Goal: Ask a question

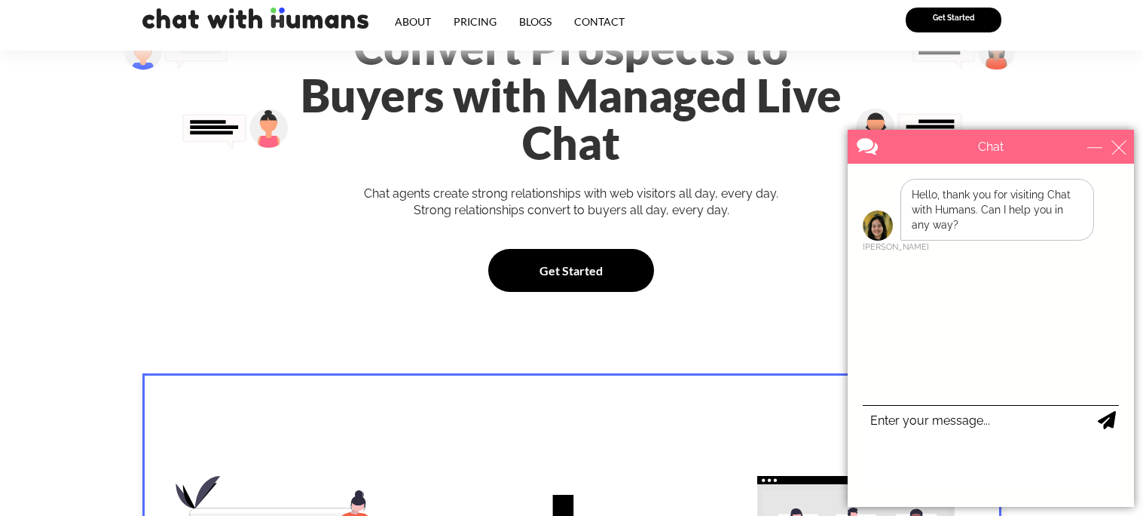
scroll to position [54, 0]
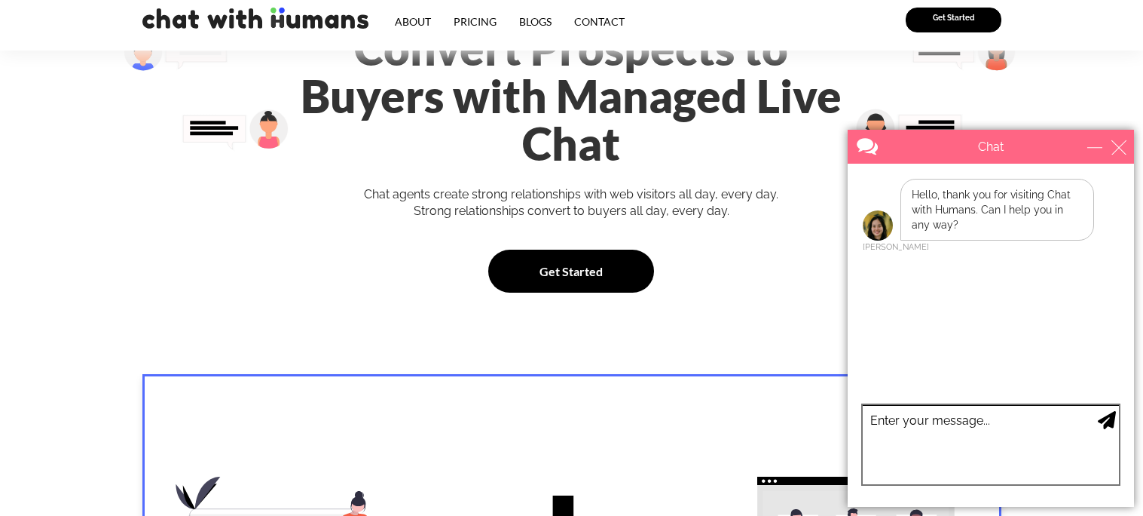
click at [1000, 448] on textarea "type your message" at bounding box center [991, 444] width 256 height 79
type textarea "um"
type textarea "Hi"
type textarea "Soo what is this website for?"
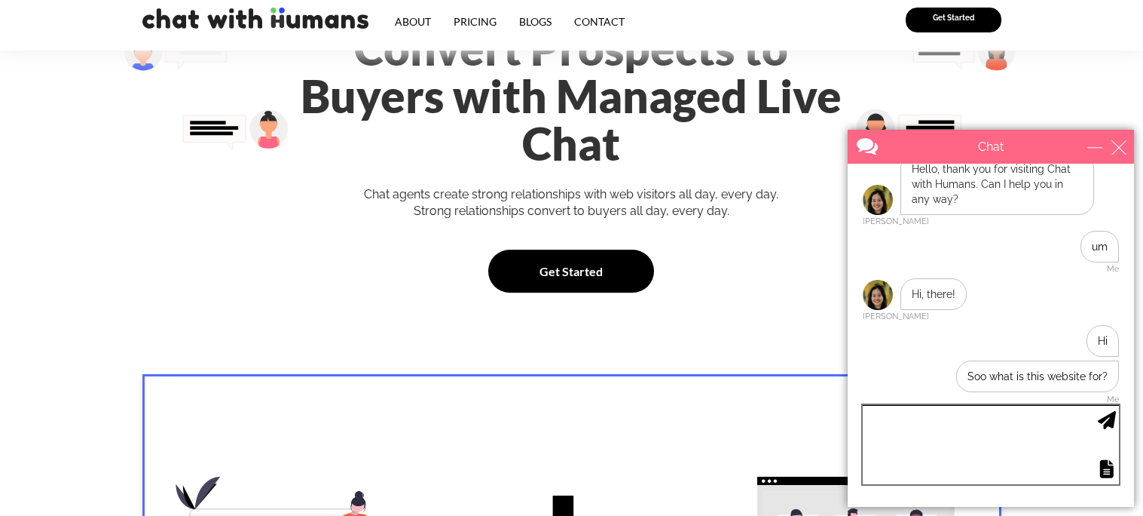
scroll to position [87, 0]
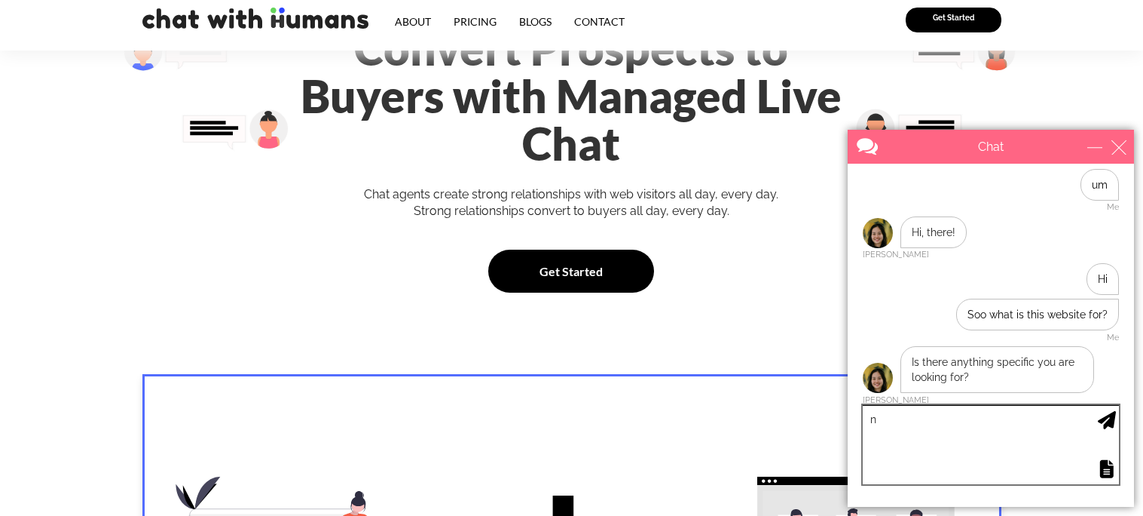
type textarea "no"
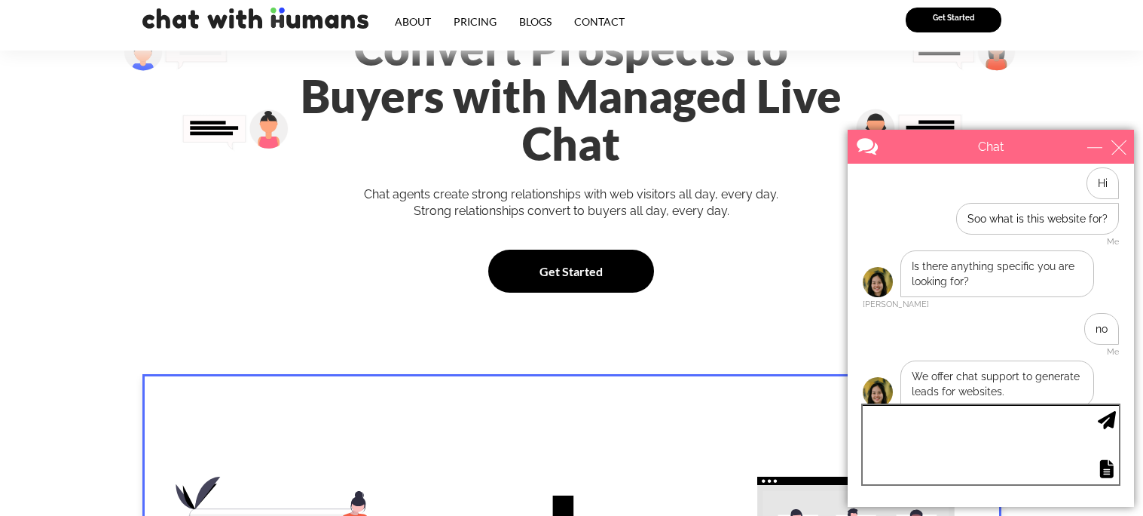
scroll to position [198, 0]
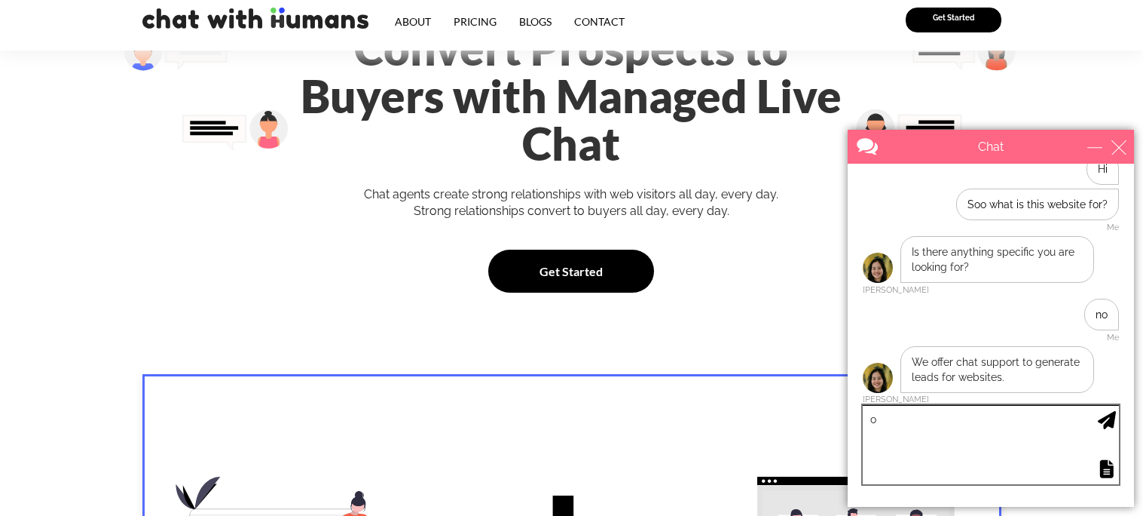
type textarea "oh"
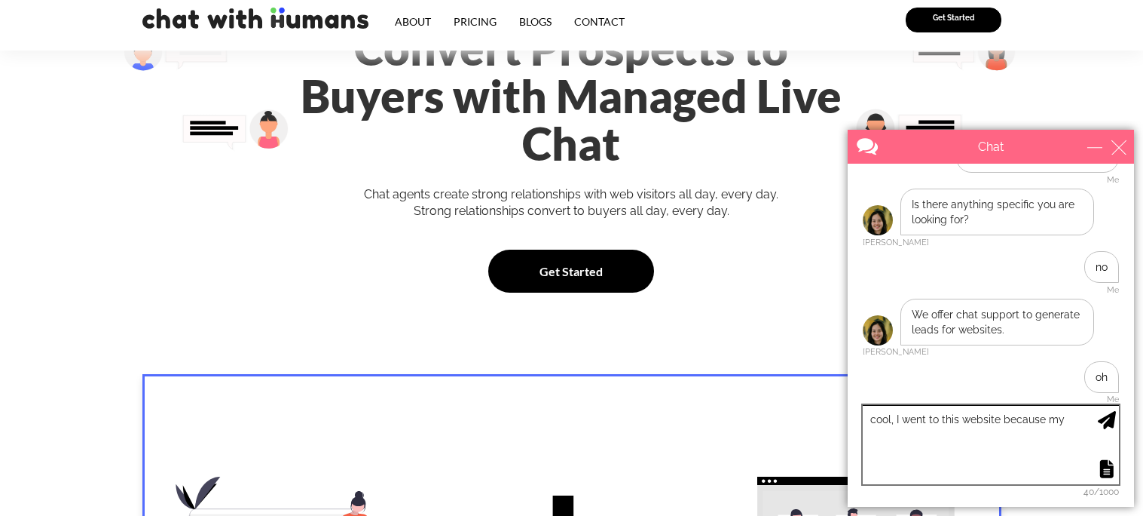
scroll to position [308, 0]
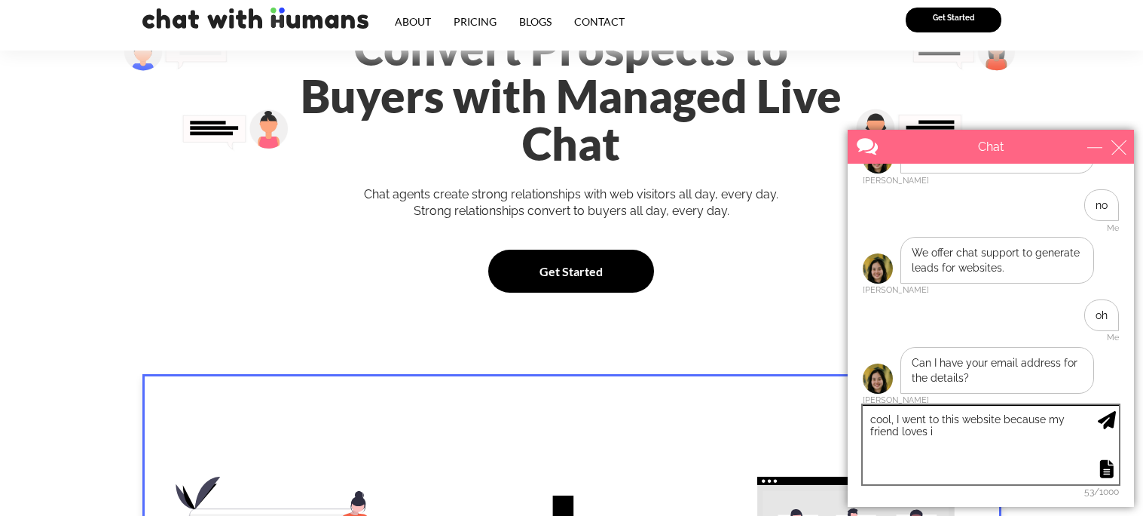
type textarea "cool, I went to this website because my friend loves it"
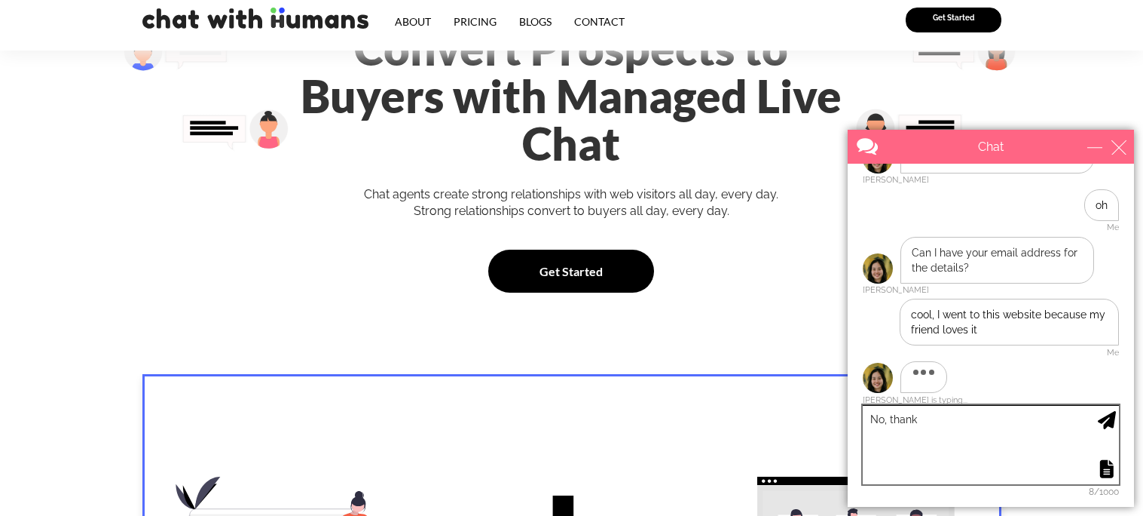
type textarea "No, thanks"
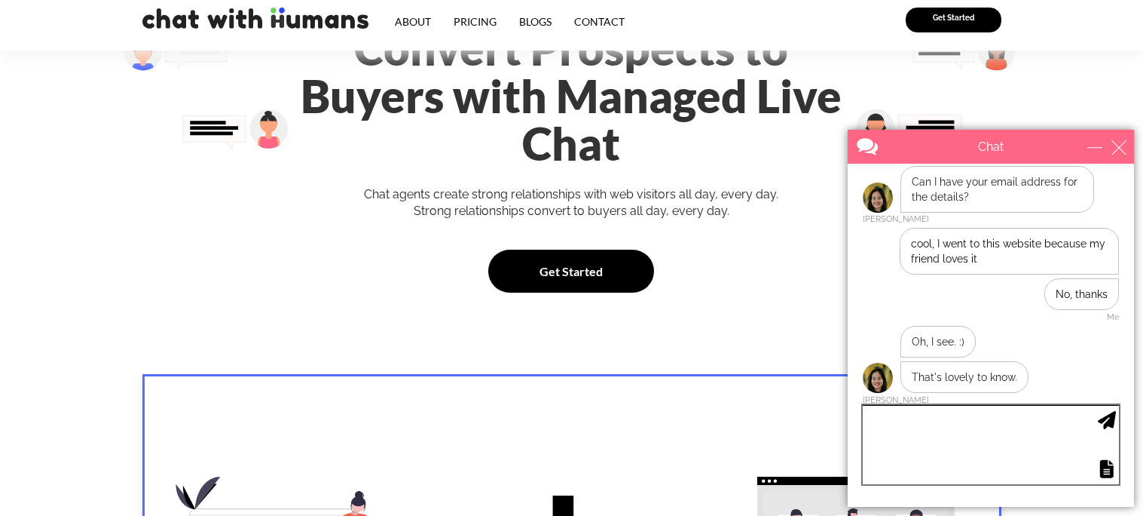
scroll to position [489, 0]
type textarea "Oh? okay"
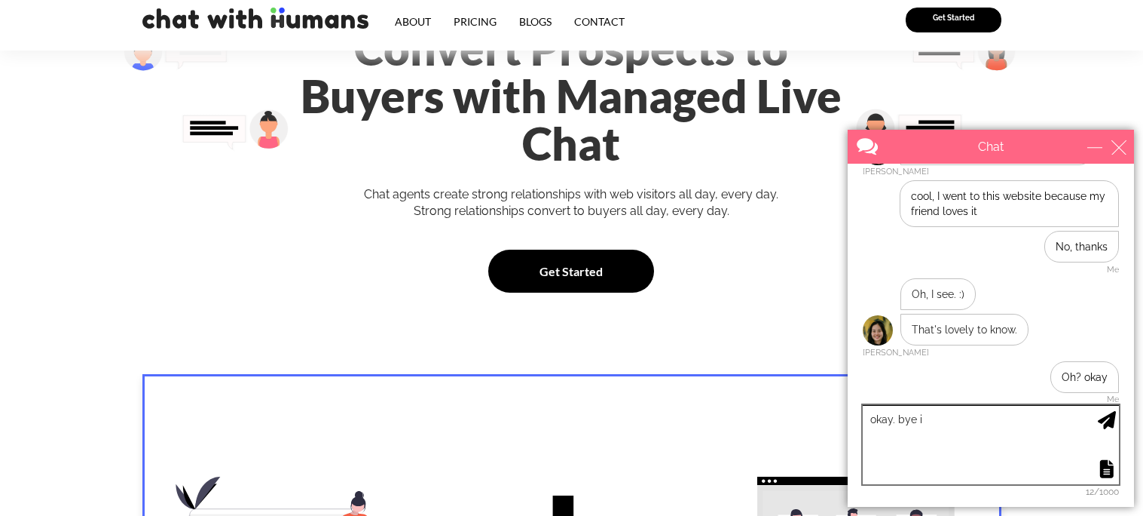
type textarea "okay. bye ig"
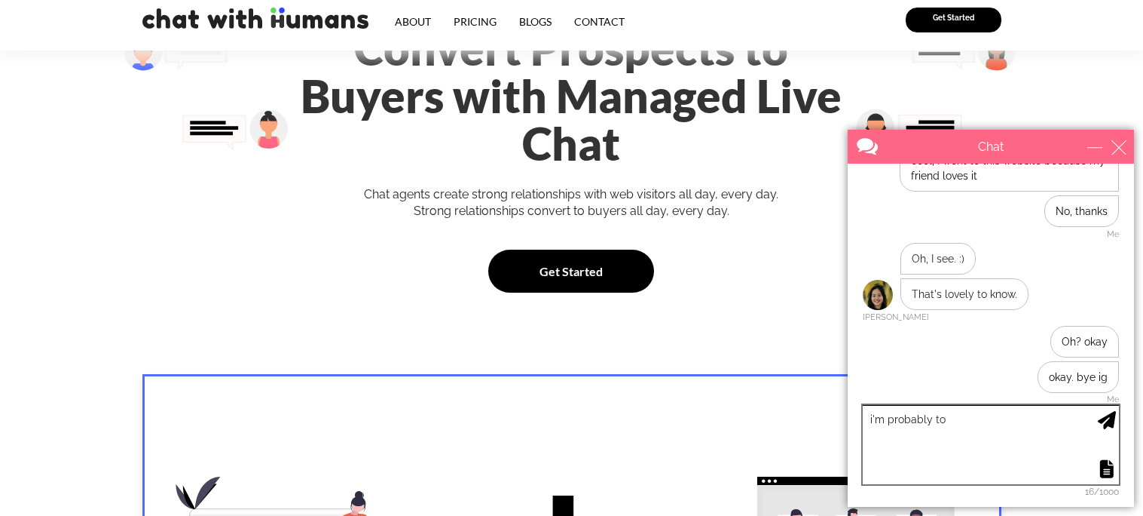
scroll to position [620, 0]
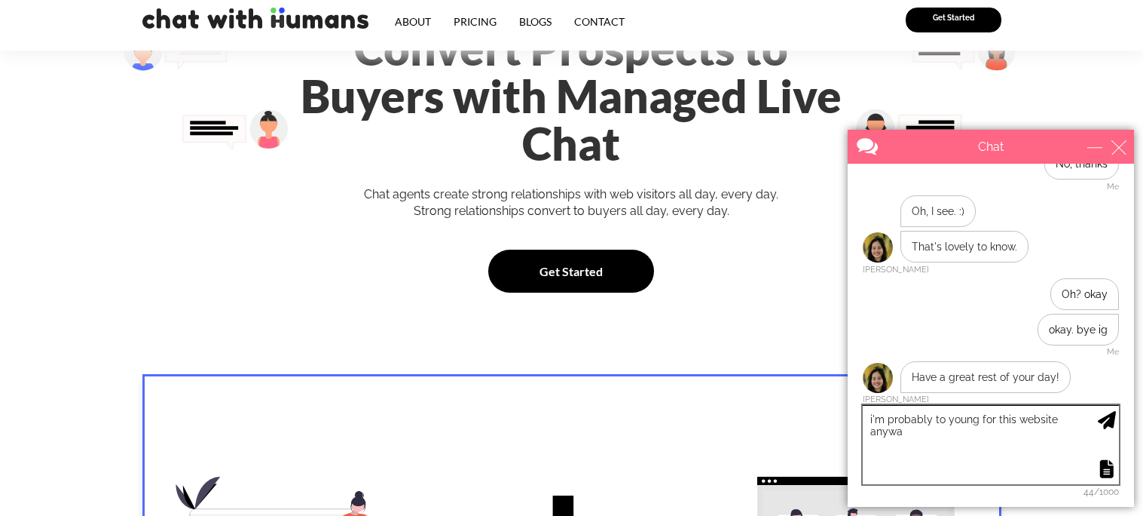
type textarea "i'm probably to young for this website anyway"
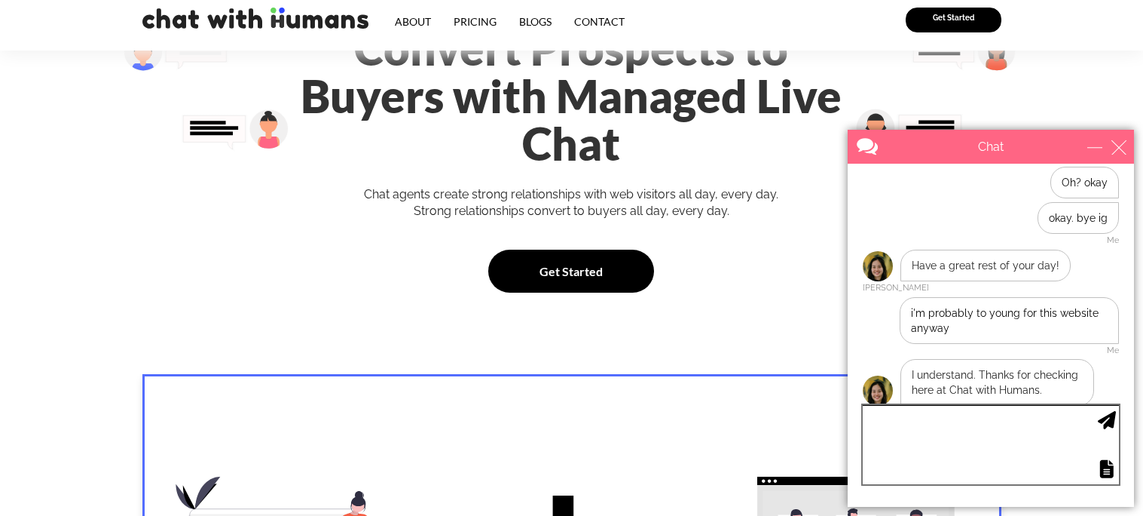
scroll to position [745, 0]
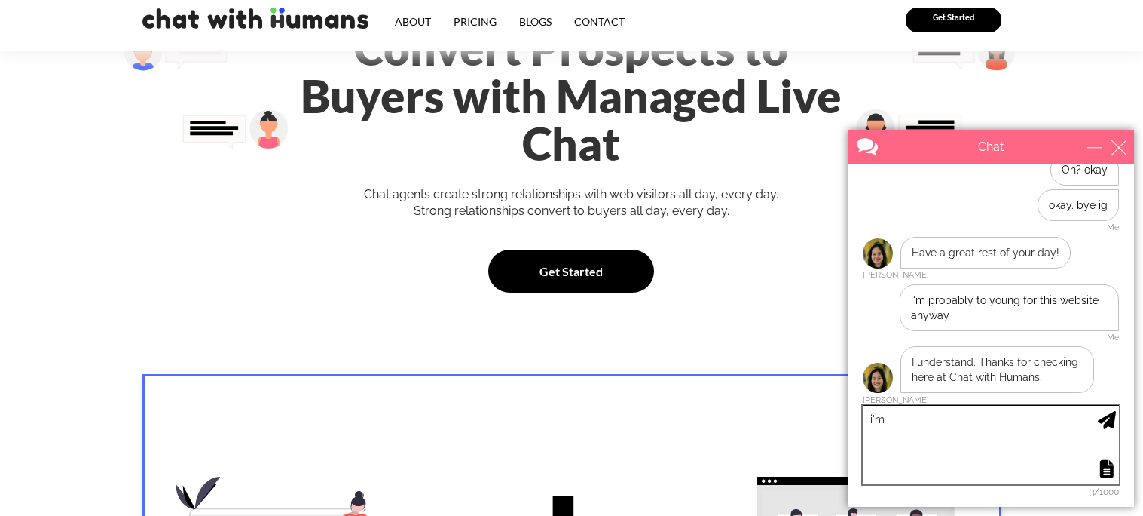
type textarea "i'm"
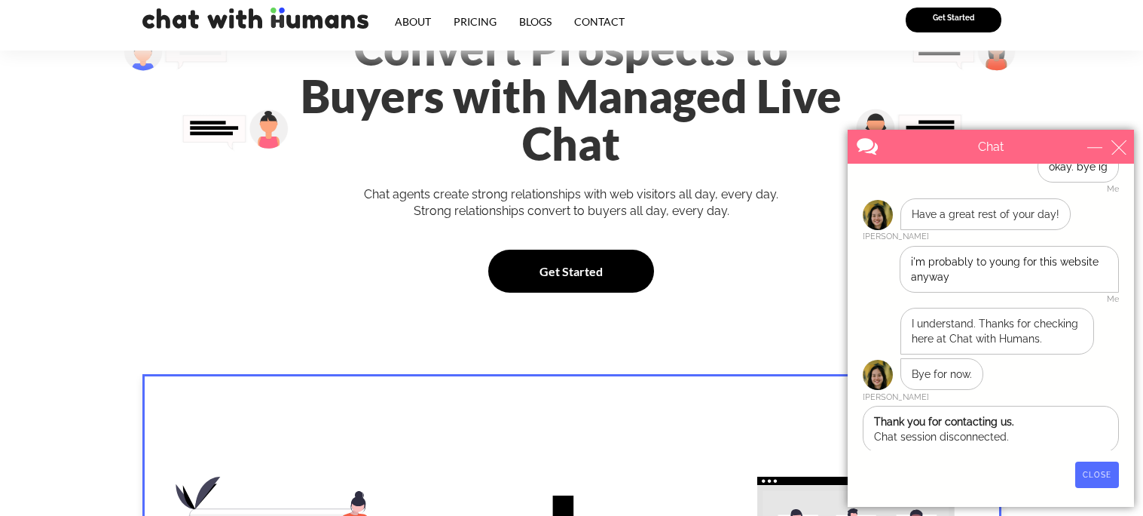
scroll to position [797, 0]
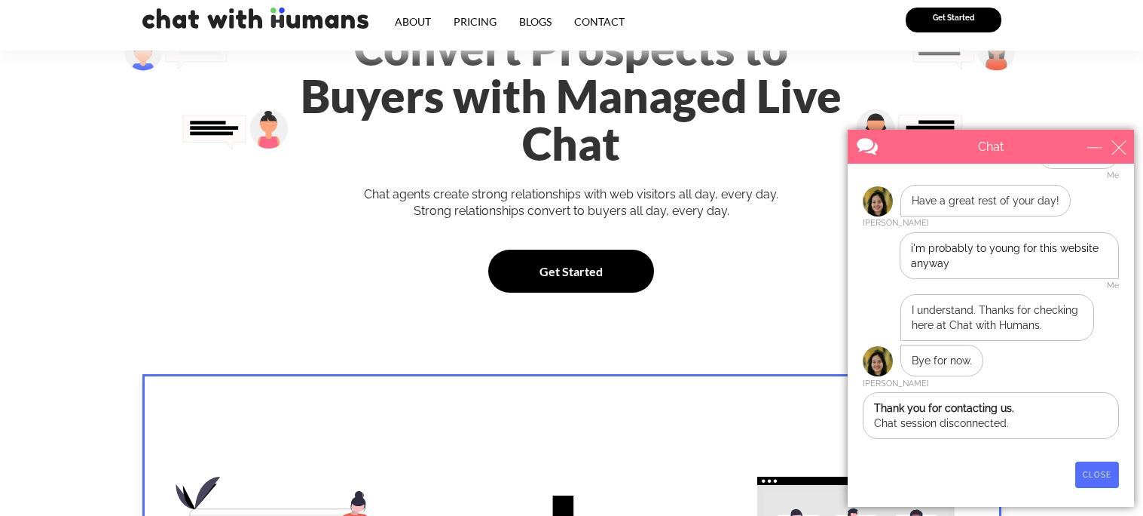
click at [1109, 488] on div "CLOSE RETURN TO CHAT CANCEL UPLOAD MESSAGE NOT FOUND: [EN][63]. MESSAGE NOT FOU…" at bounding box center [991, 483] width 286 height 45
drag, startPoint x: 1092, startPoint y: 476, endPoint x: 1102, endPoint y: 473, distance: 10.3
click at [1102, 473] on input "CLOSE" at bounding box center [1098, 474] width 44 height 26
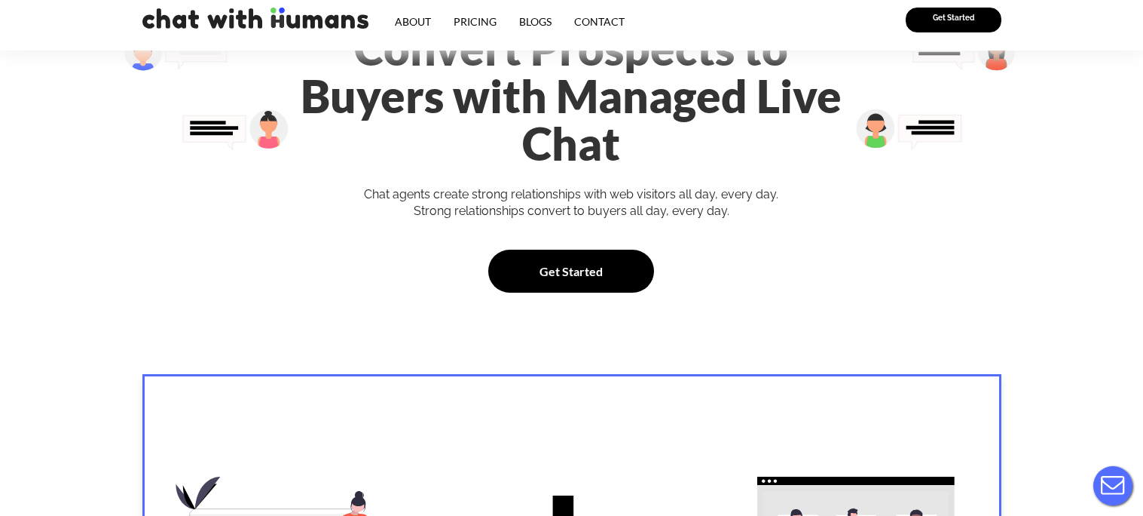
scroll to position [0, 0]
click at [1116, 498] on button "Live Chat" at bounding box center [1113, 485] width 60 height 60
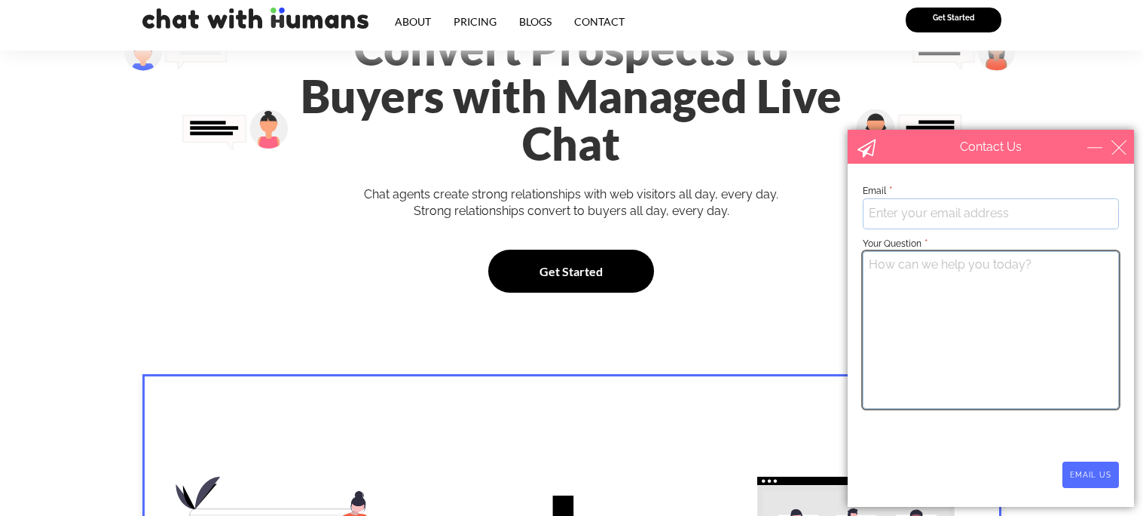
click at [1076, 353] on textarea "Your Question *" at bounding box center [991, 330] width 256 height 158
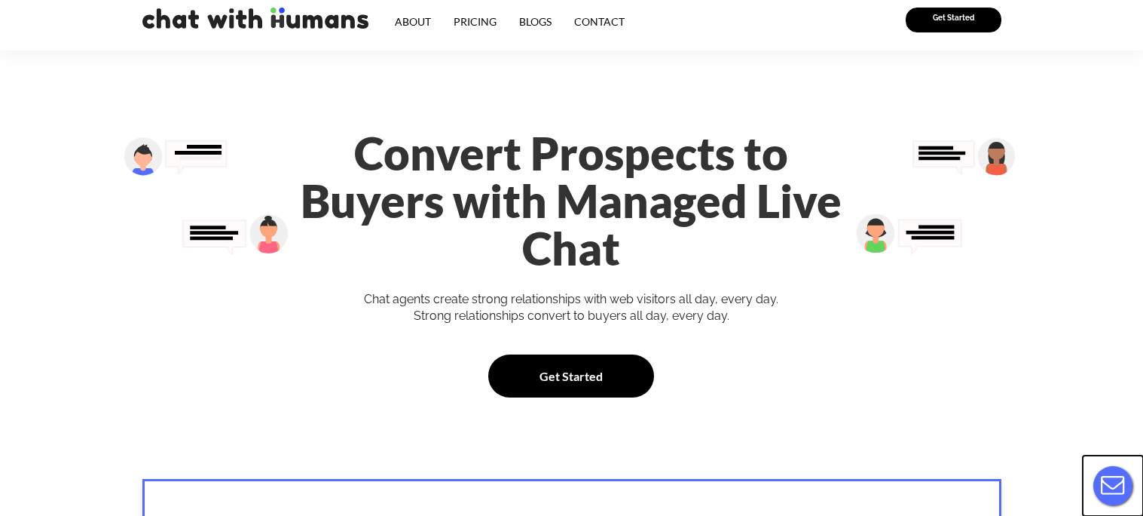
click at [1128, 483] on button "Live Chat" at bounding box center [1113, 485] width 60 height 60
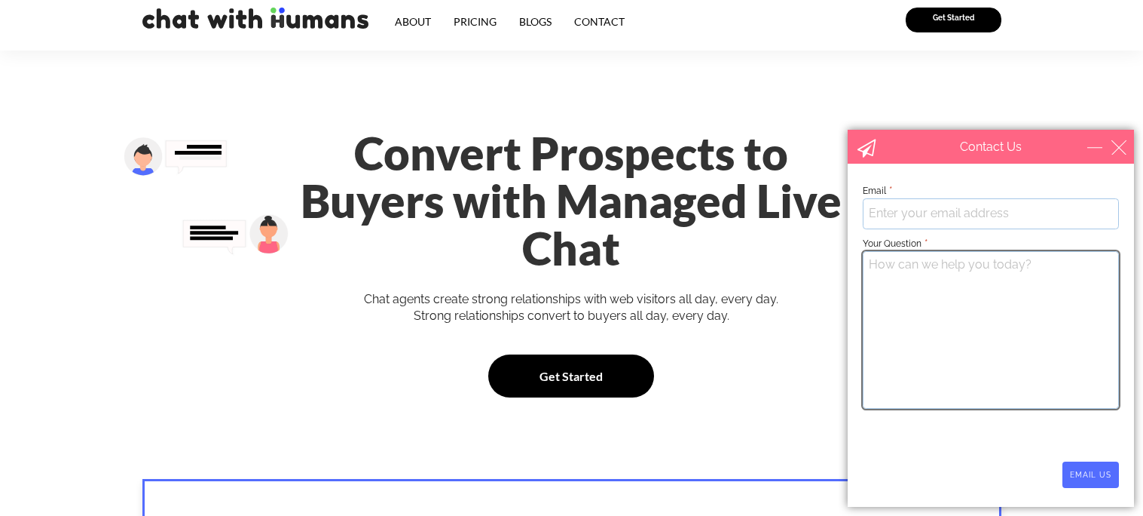
click at [996, 270] on textarea "Your Question *" at bounding box center [991, 330] width 256 height 158
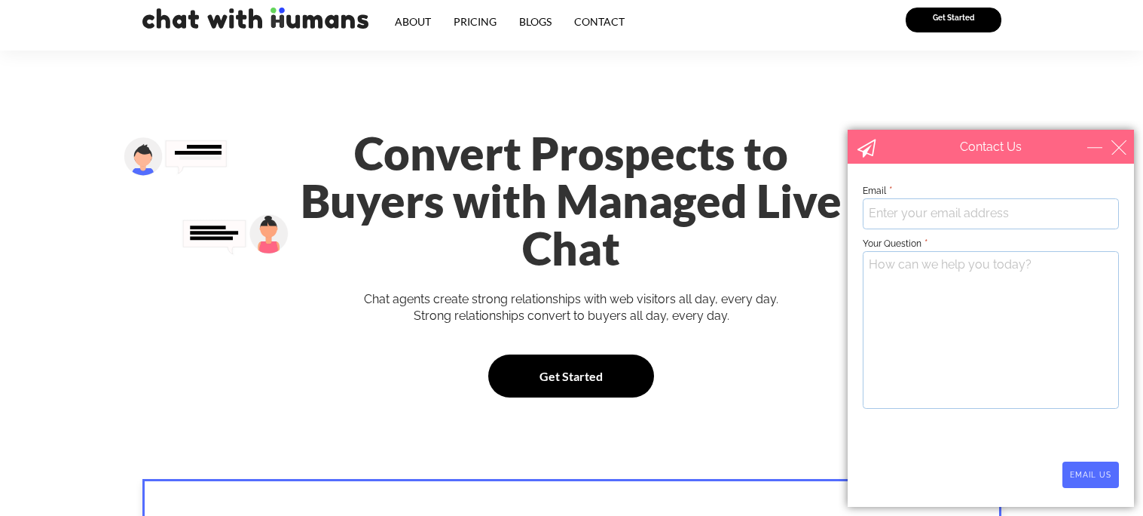
click at [1118, 155] on div "Contact Us" at bounding box center [991, 147] width 286 height 34
click at [1120, 148] on div "close" at bounding box center [1119, 146] width 15 height 15
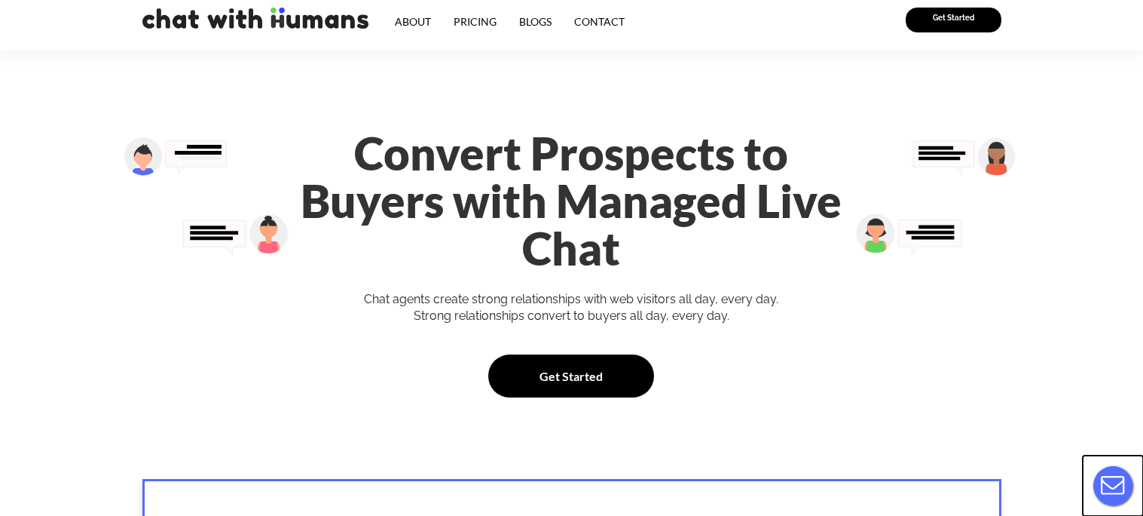
click at [1115, 494] on button "Live Chat" at bounding box center [1113, 485] width 60 height 60
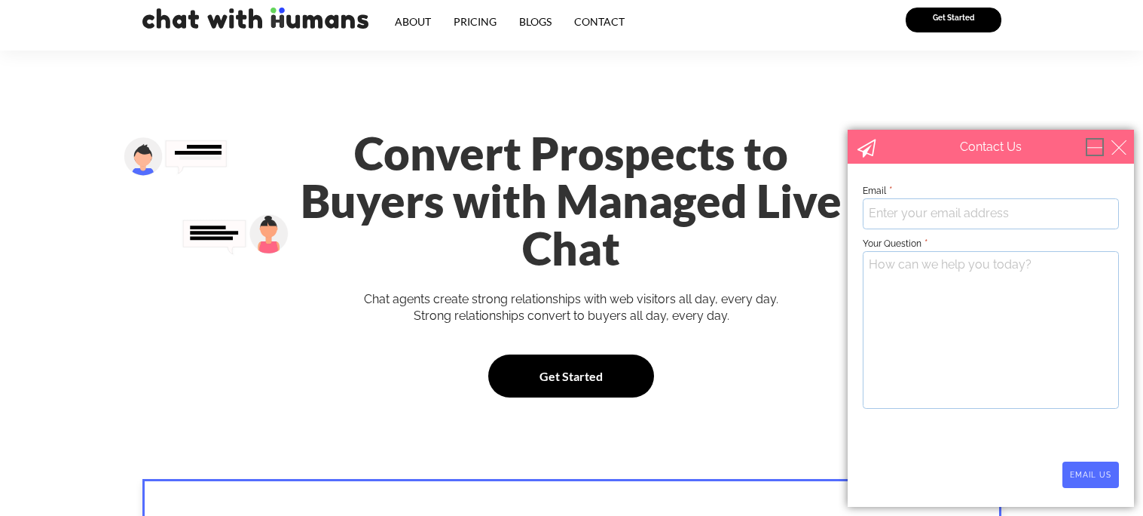
click at [1090, 150] on div "minimize" at bounding box center [1095, 146] width 15 height 15
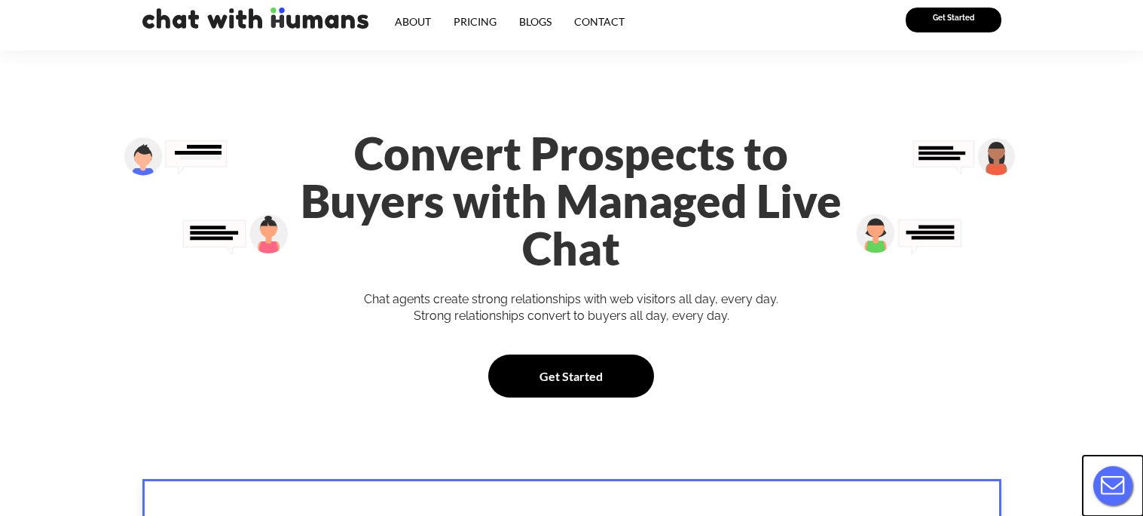
click at [1102, 488] on button "Live Chat" at bounding box center [1113, 485] width 60 height 60
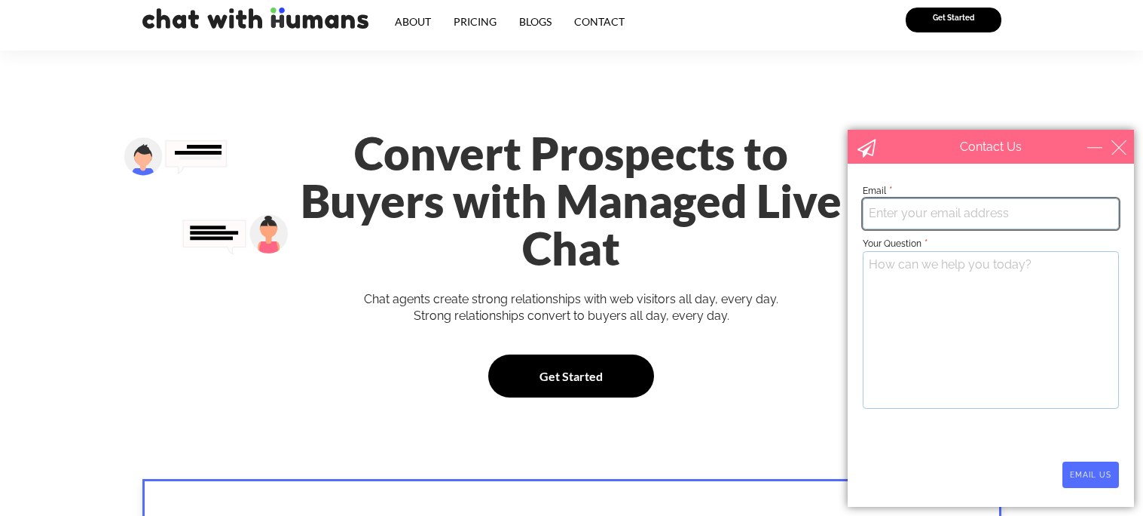
click at [940, 227] on input "email" at bounding box center [991, 213] width 256 height 30
type input "isbodnar30@cbrsdk12.org"
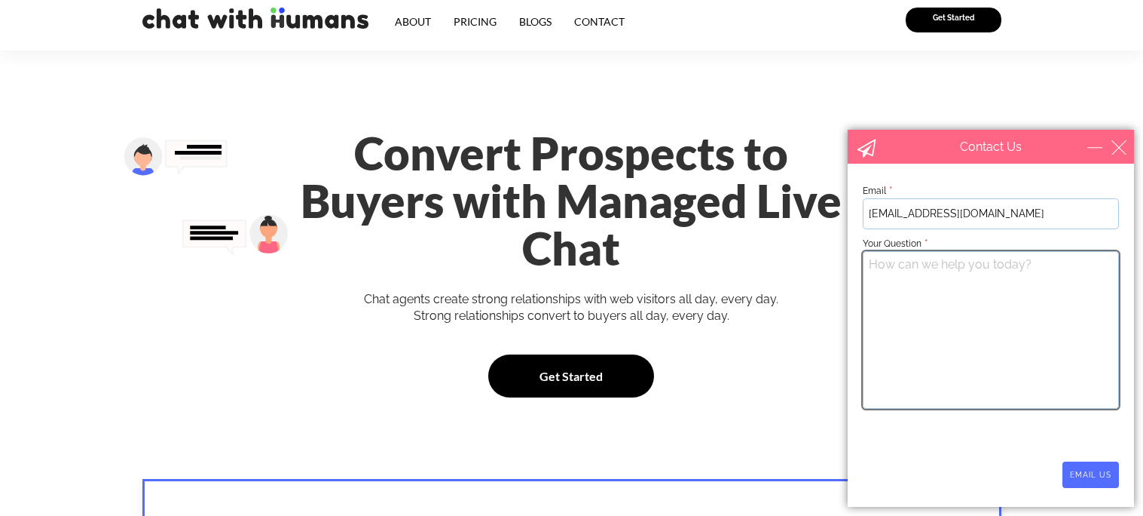
click at [1007, 291] on textarea "Your Question *" at bounding box center [991, 330] width 256 height 158
type textarea "Why did the chat end?"
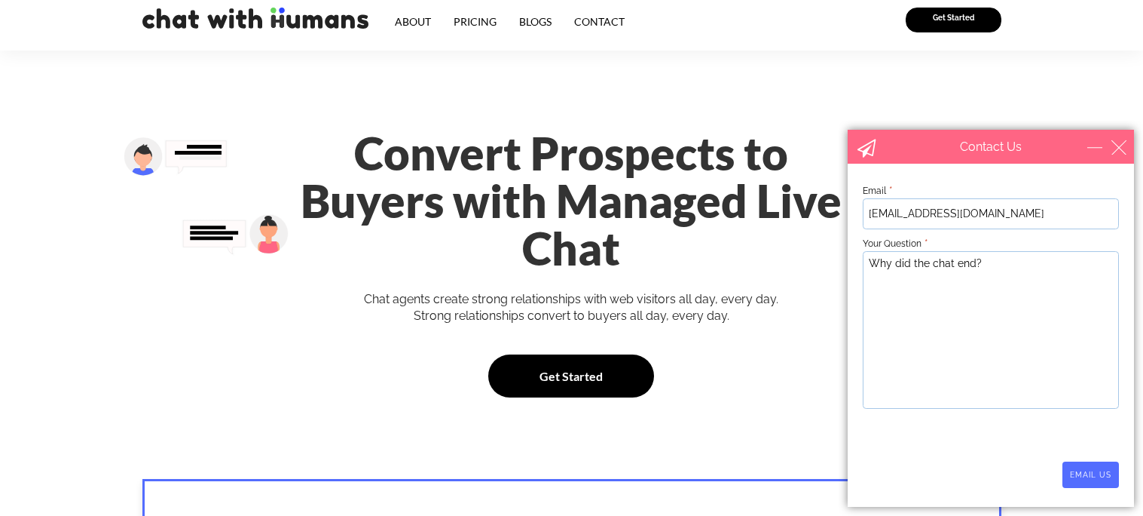
click at [1114, 155] on div "Contact Us" at bounding box center [991, 147] width 286 height 34
click at [1071, 201] on input "isbodnar30@cbrsdk12.org" at bounding box center [991, 213] width 256 height 30
drag, startPoint x: 1004, startPoint y: 221, endPoint x: 687, endPoint y: 244, distance: 317.4
click at [839, 244] on html "Contact Us Email Your Question * Email * isbodnar30@cbrsdk12.org Your Question …" at bounding box center [991, 318] width 304 height 395
click at [1095, 476] on input "EMAIL US" at bounding box center [1091, 474] width 57 height 26
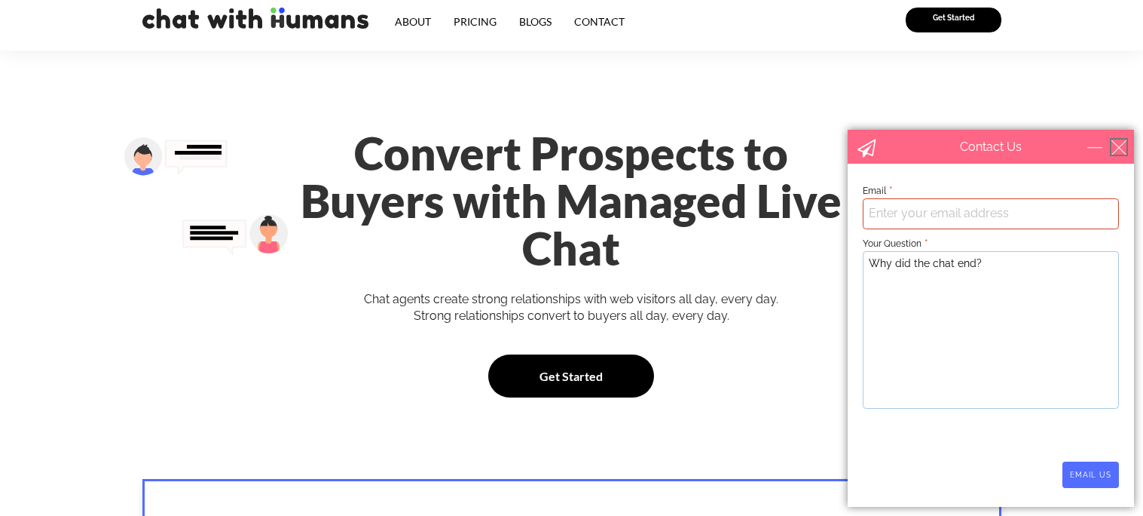
click at [1123, 150] on div "close" at bounding box center [1119, 146] width 15 height 15
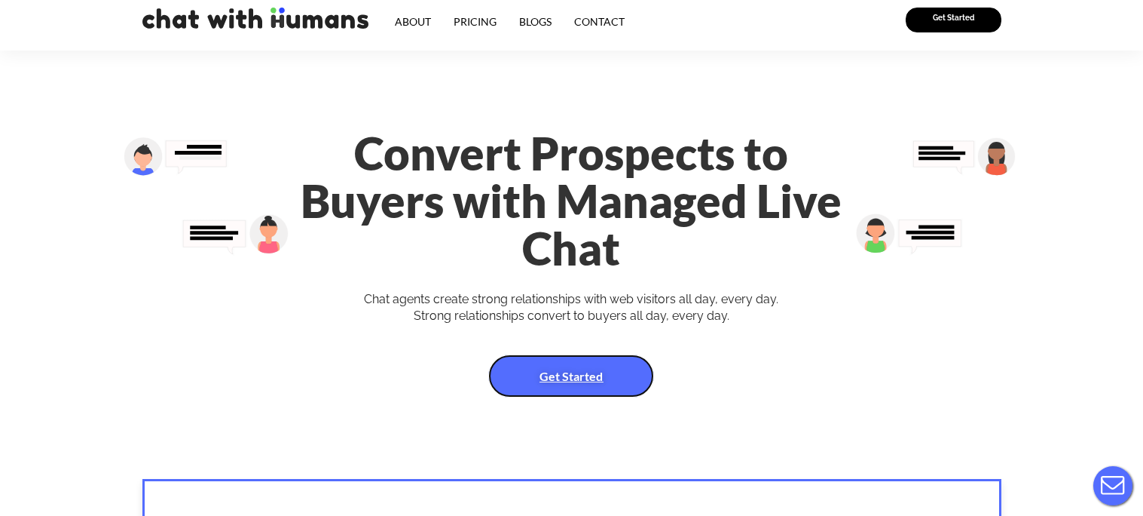
click at [586, 366] on span "Get Started" at bounding box center [571, 375] width 63 height 19
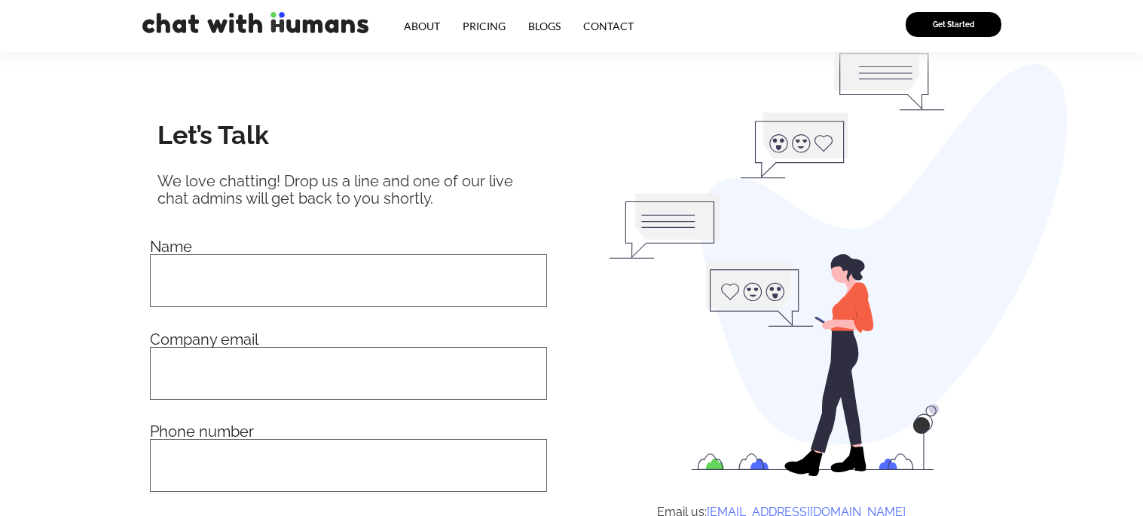
scroll to position [376, 0]
